Goal: Transaction & Acquisition: Purchase product/service

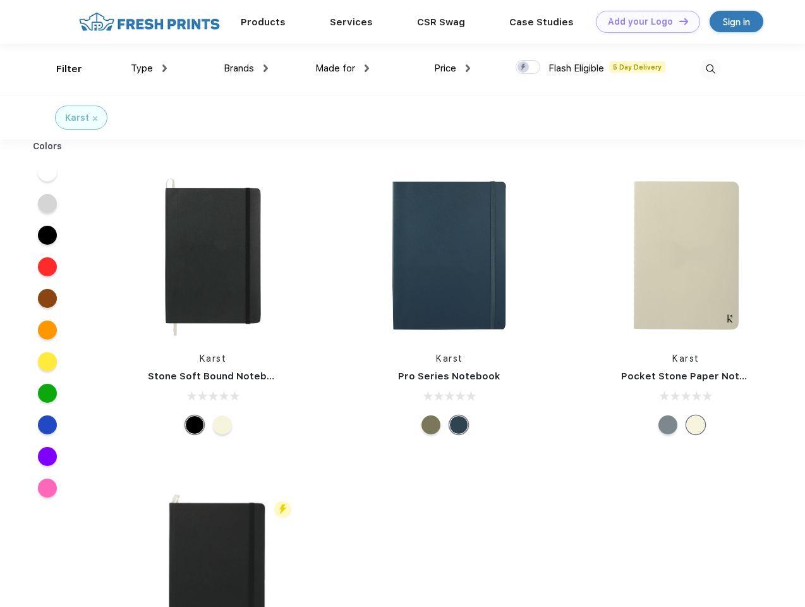
click at [643, 21] on link "Add your Logo Design Tool" at bounding box center [648, 22] width 104 height 22
click at [0, 0] on div "Design Tool" at bounding box center [0, 0] width 0 height 0
click at [678, 21] on link "Add your Logo Design Tool" at bounding box center [648, 22] width 104 height 22
click at [61, 69] on div "Filter" at bounding box center [69, 69] width 26 height 15
click at [149, 68] on span "Type" at bounding box center [142, 68] width 22 height 11
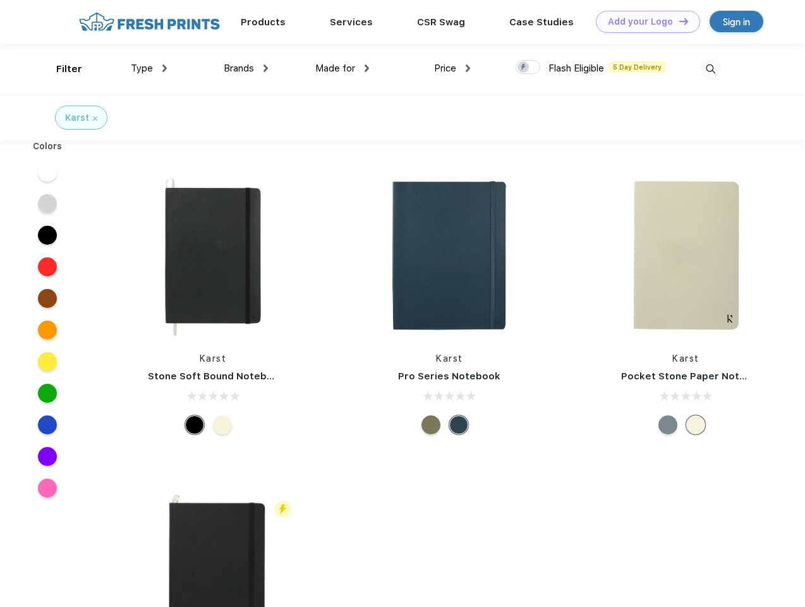
click at [246, 68] on span "Brands" at bounding box center [239, 68] width 30 height 11
click at [342, 68] on span "Made for" at bounding box center [335, 68] width 40 height 11
click at [452, 68] on span "Price" at bounding box center [445, 68] width 22 height 11
click at [528, 68] on div at bounding box center [528, 67] width 25 height 14
click at [524, 68] on input "checkbox" at bounding box center [520, 63] width 8 height 8
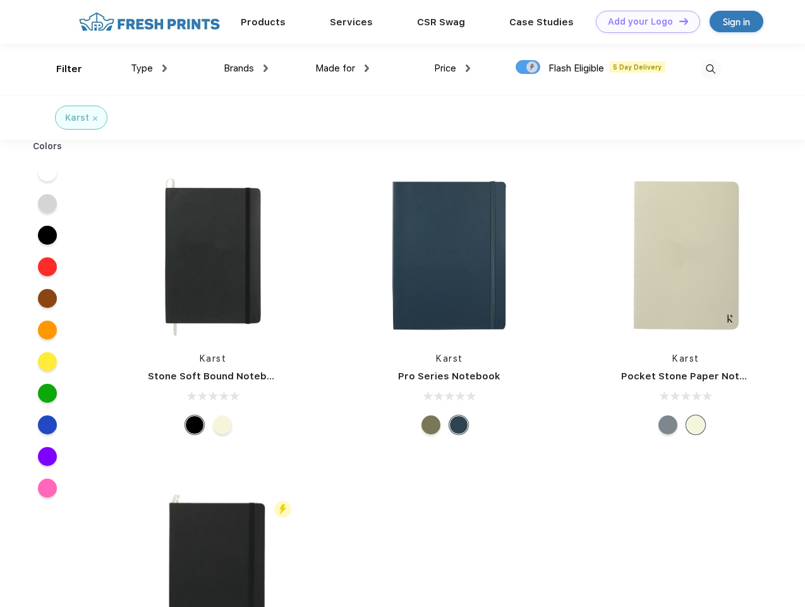
click at [710, 69] on img at bounding box center [710, 69] width 21 height 21
